Goal: Complete application form: Complete application form

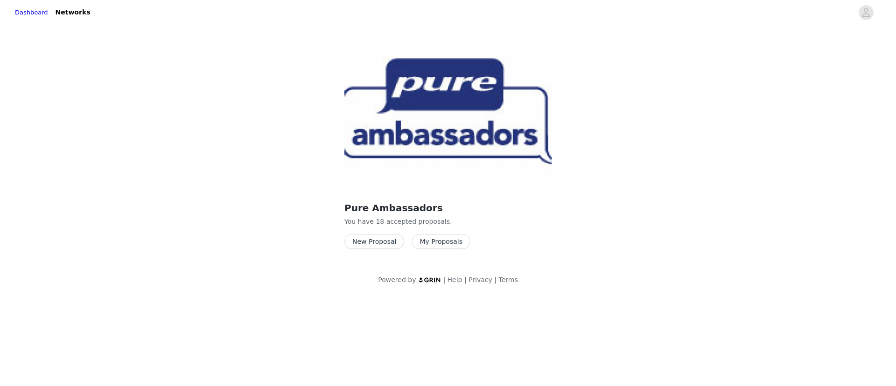
click at [359, 244] on button "New Proposal" at bounding box center [374, 241] width 60 height 15
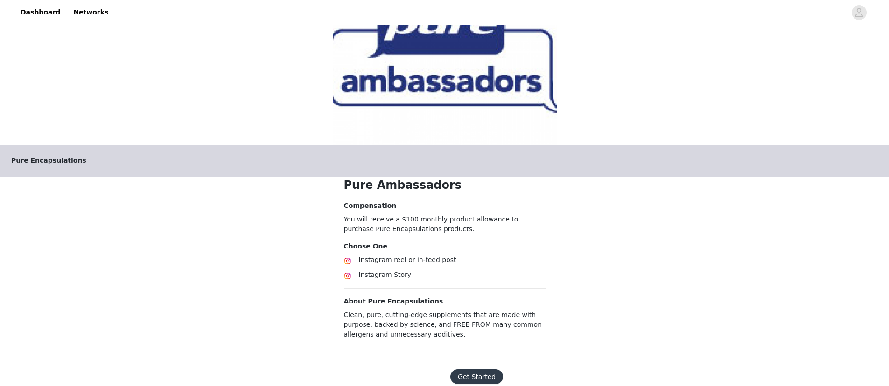
scroll to position [76, 0]
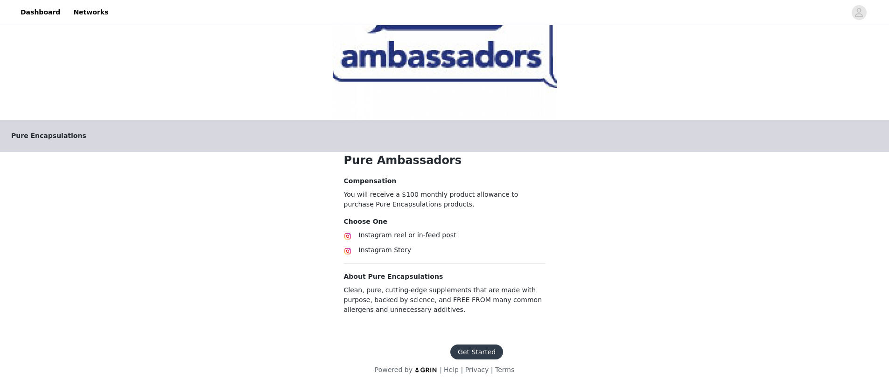
click at [469, 354] on button "Get Started" at bounding box center [476, 352] width 53 height 15
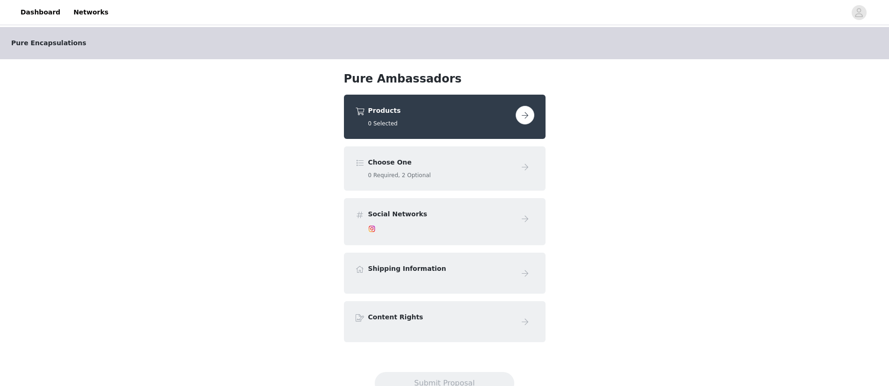
click at [525, 117] on button "button" at bounding box center [525, 115] width 19 height 19
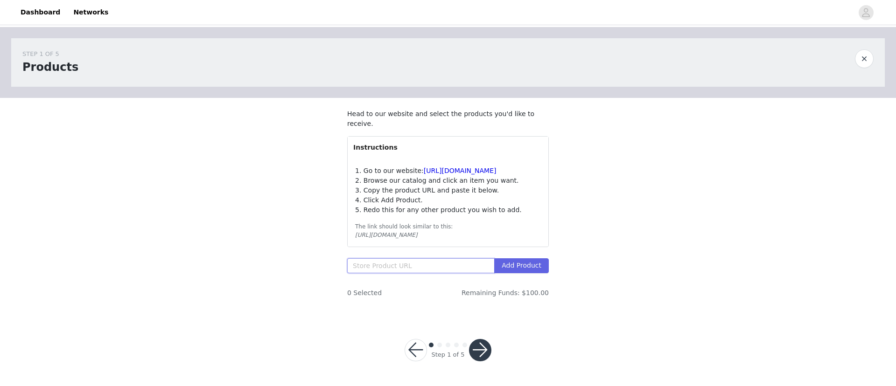
click at [416, 269] on input "text" at bounding box center [420, 265] width 147 height 15
paste input "[URL][DOMAIN_NAME]"
type input "[URL][DOMAIN_NAME]"
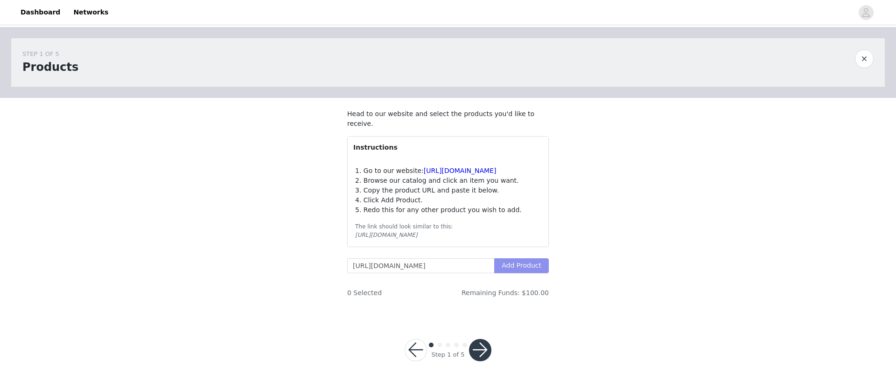
click at [537, 265] on button "Add Product" at bounding box center [521, 265] width 55 height 15
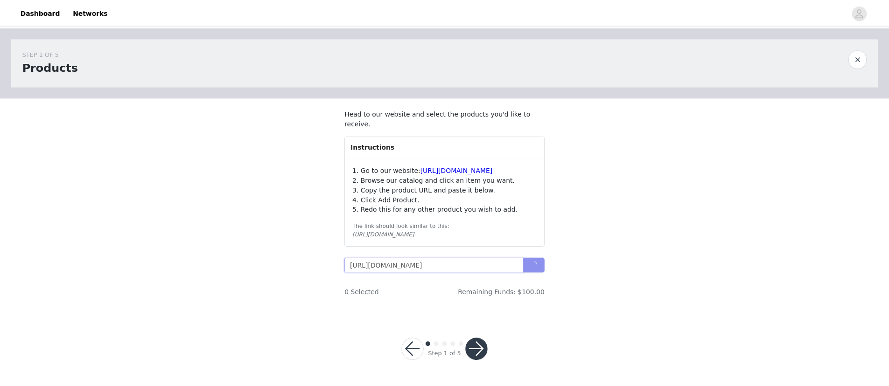
scroll to position [0, 77]
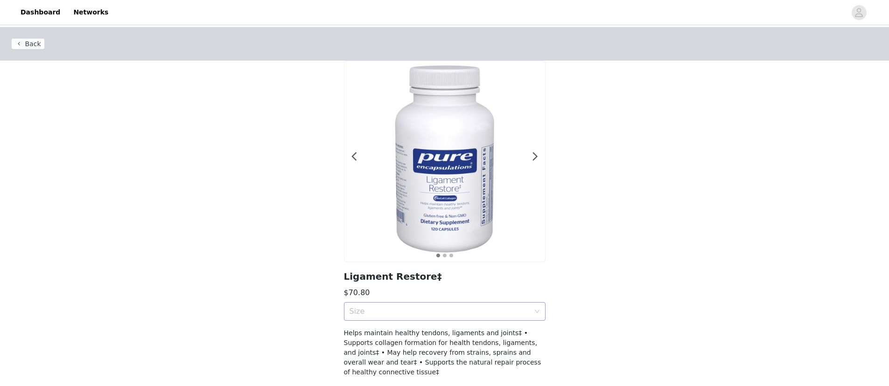
click at [487, 315] on div "Size" at bounding box center [439, 311] width 180 height 9
click at [408, 336] on div "120 Capsules" at bounding box center [444, 332] width 190 height 10
click at [610, 310] on div "Back Ligament Restore‡ $70.80 Size 120 Capsules Helps maintain healthy tendons,…" at bounding box center [444, 208] width 889 height 362
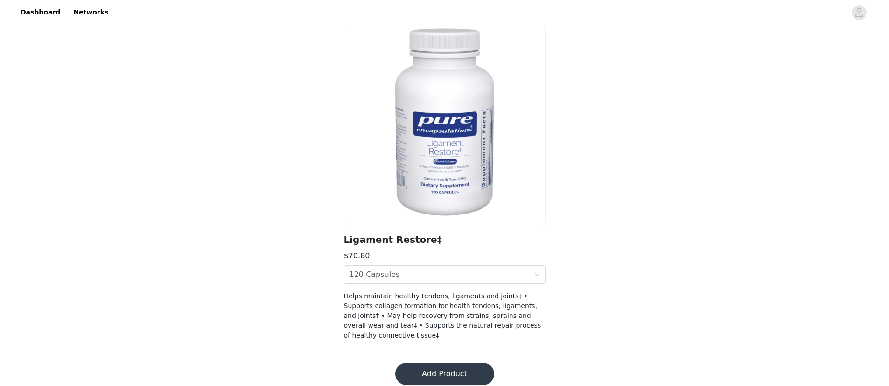
scroll to position [37, 0]
click at [439, 363] on button "Add Product" at bounding box center [444, 374] width 99 height 22
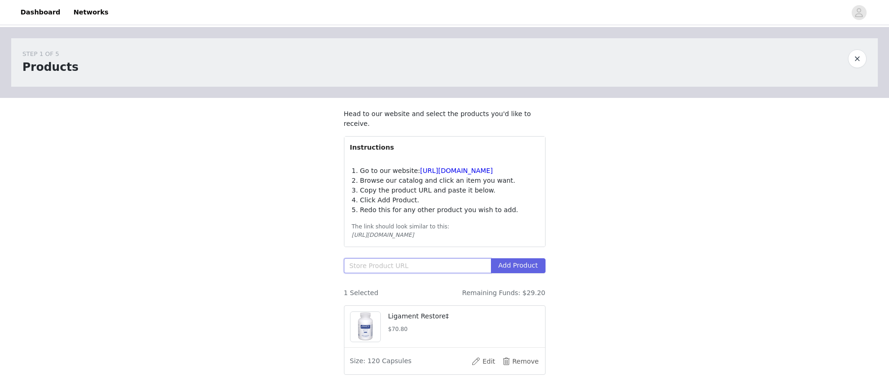
click at [393, 265] on input "text" at bounding box center [417, 265] width 147 height 15
paste input "[URL][DOMAIN_NAME]"
type input "[URL][DOMAIN_NAME]"
click at [526, 267] on button "Add Product" at bounding box center [518, 265] width 55 height 15
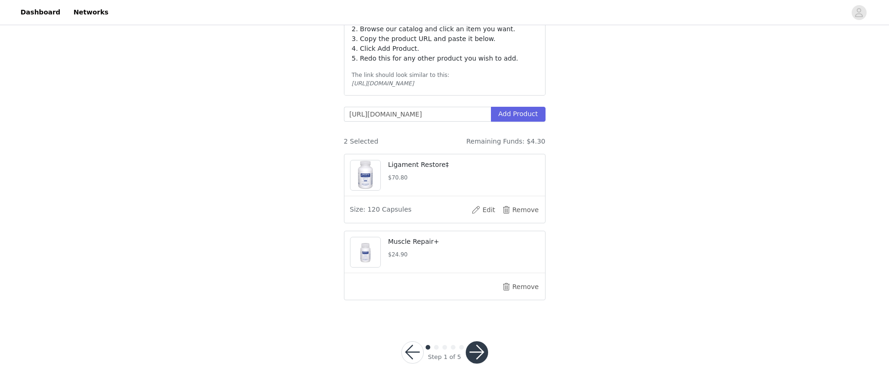
scroll to position [0, 0]
click at [481, 347] on button "button" at bounding box center [477, 353] width 22 height 22
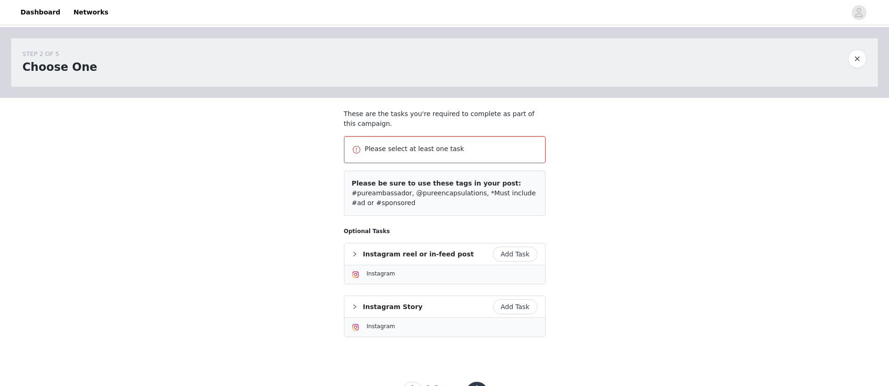
click at [516, 251] on button "Add Task" at bounding box center [515, 254] width 45 height 15
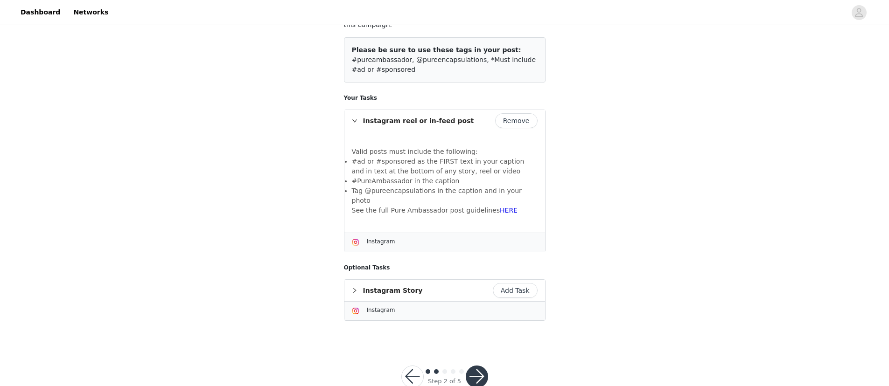
scroll to position [114, 0]
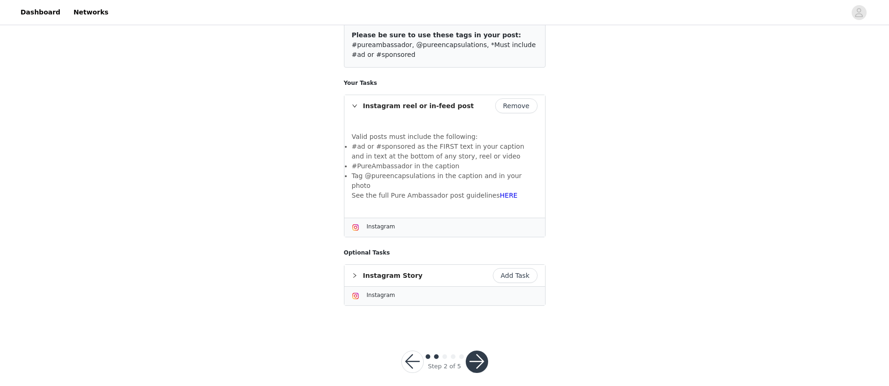
click at [479, 354] on button "button" at bounding box center [477, 362] width 22 height 22
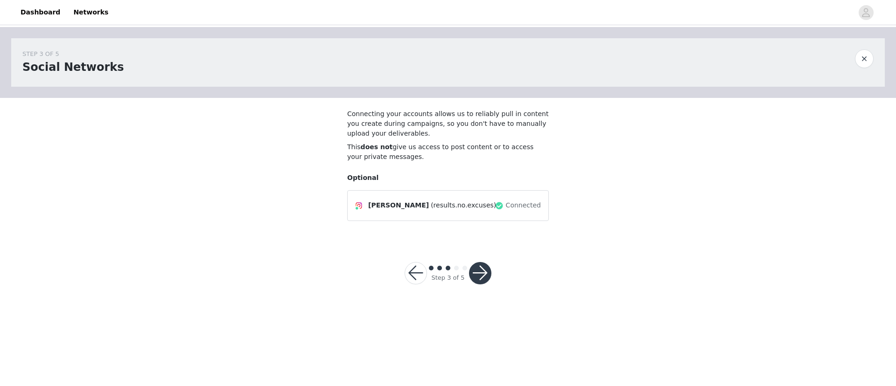
click at [474, 274] on button "button" at bounding box center [480, 273] width 22 height 22
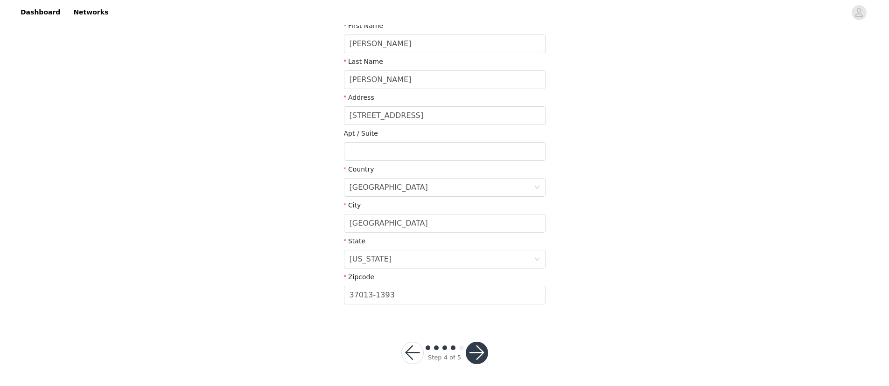
scroll to position [190, 0]
click at [480, 355] on button "button" at bounding box center [477, 353] width 22 height 22
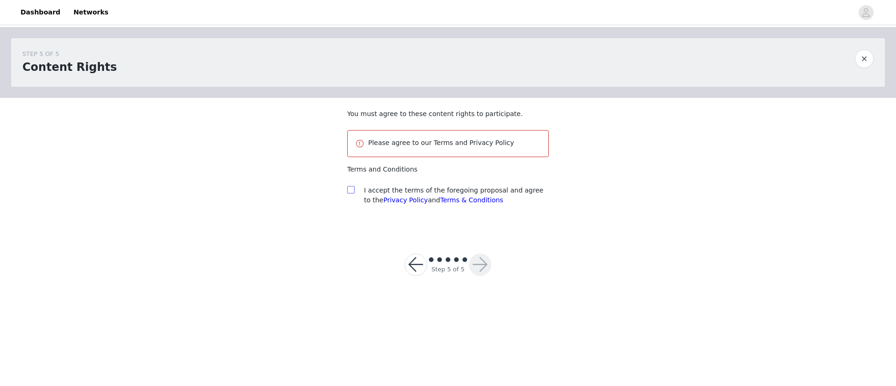
click at [352, 193] on input "checkbox" at bounding box center [350, 189] width 7 height 7
checkbox input "true"
click at [482, 271] on button "button" at bounding box center [480, 265] width 22 height 22
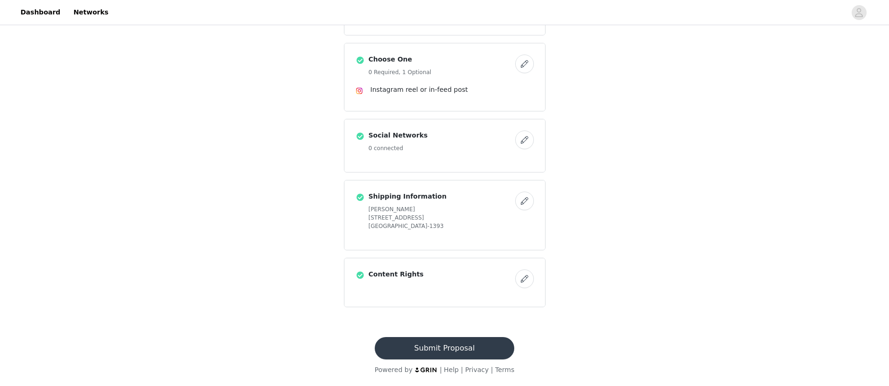
scroll to position [181, 0]
click at [448, 344] on button "Submit Proposal" at bounding box center [444, 348] width 139 height 22
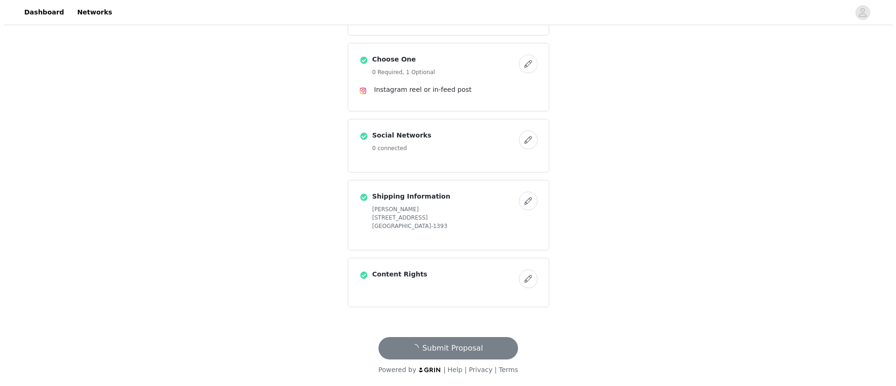
scroll to position [0, 0]
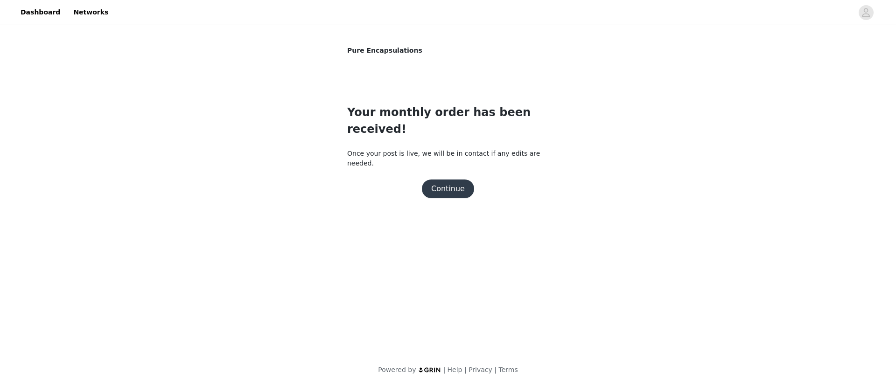
click at [444, 180] on button "Continue" at bounding box center [448, 189] width 52 height 19
